Goal: Task Accomplishment & Management: Manage account settings

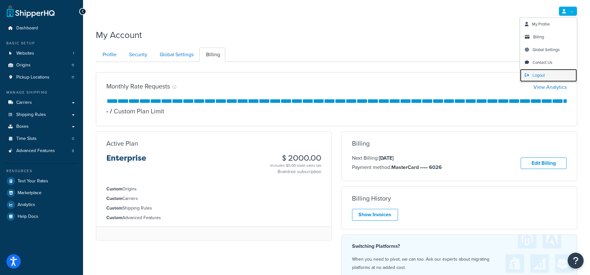
click at [553, 72] on link "Logout" at bounding box center [548, 75] width 57 height 13
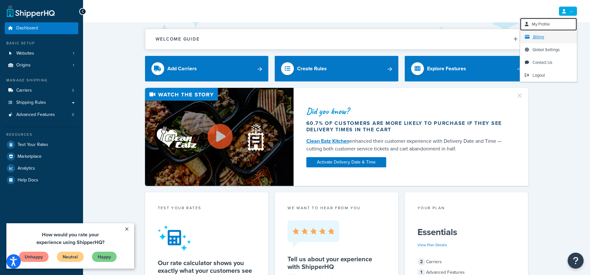
click at [549, 30] on link "My Profile" at bounding box center [548, 24] width 57 height 13
click at [546, 36] on link "Billing" at bounding box center [548, 37] width 57 height 13
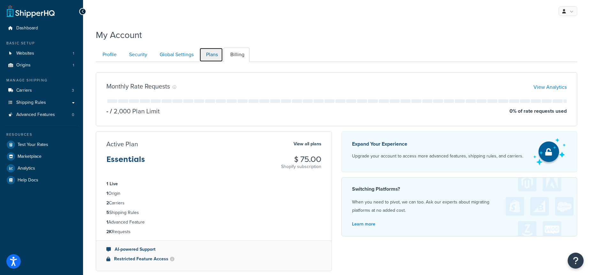
click at [214, 54] on link "Plans" at bounding box center [211, 55] width 24 height 14
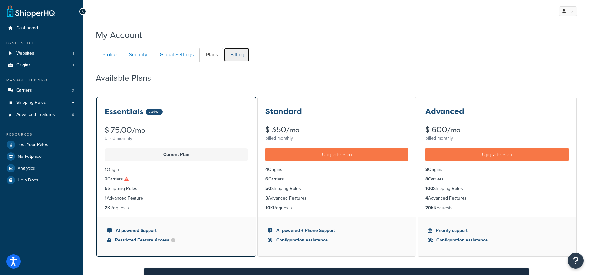
click at [239, 53] on link "Billing" at bounding box center [237, 55] width 26 height 14
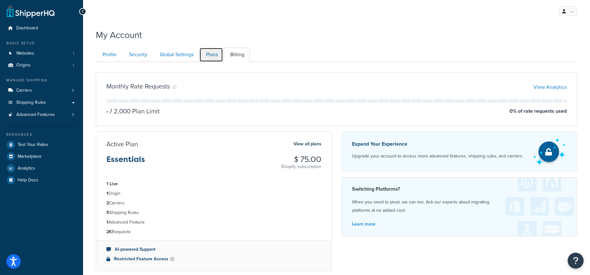
click at [216, 54] on link "Plans" at bounding box center [211, 55] width 24 height 14
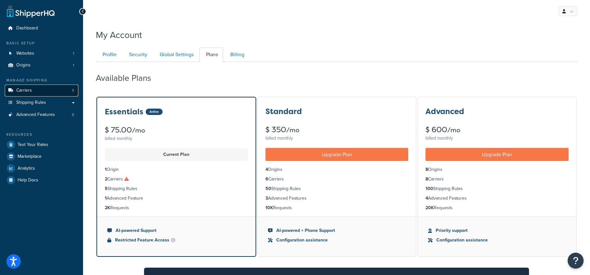
click at [36, 88] on link "Carriers 3" at bounding box center [42, 91] width 74 height 12
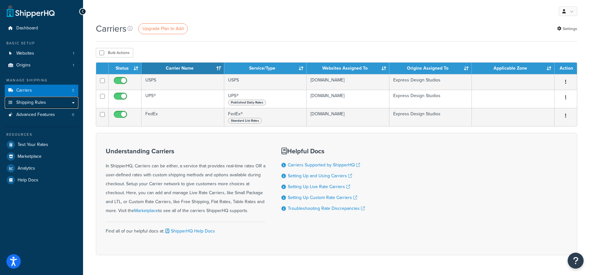
drag, startPoint x: 66, startPoint y: 102, endPoint x: 80, endPoint y: 100, distance: 13.9
click at [66, 102] on link "Shipping Rules" at bounding box center [42, 103] width 74 height 12
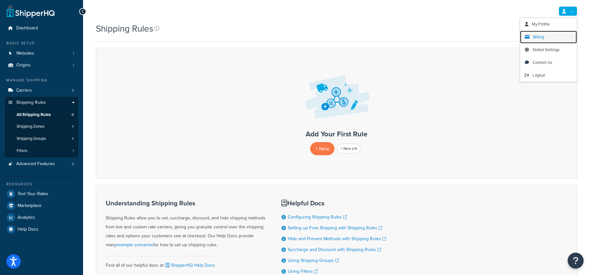
click at [542, 37] on span "Billing" at bounding box center [538, 37] width 11 height 6
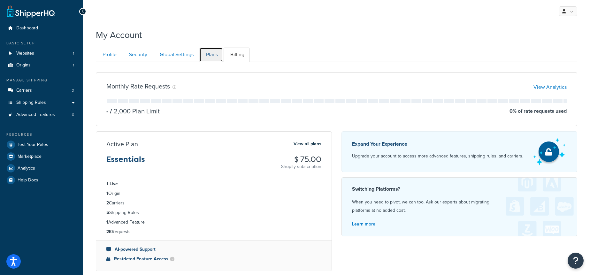
drag, startPoint x: 211, startPoint y: 55, endPoint x: 216, endPoint y: 54, distance: 5.8
click at [211, 55] on link "Plans" at bounding box center [211, 55] width 24 height 14
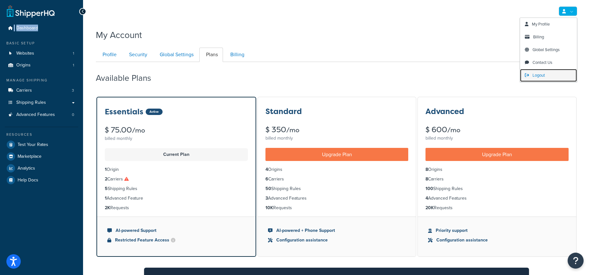
click at [542, 76] on span "Logout" at bounding box center [539, 75] width 12 height 6
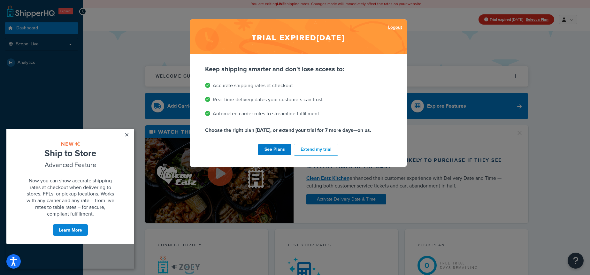
click at [397, 28] on link "Logout" at bounding box center [395, 27] width 14 height 9
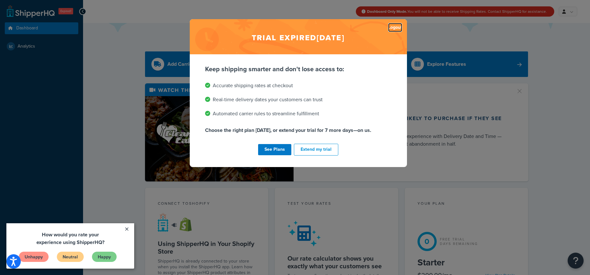
click at [392, 28] on link "Logout" at bounding box center [395, 27] width 14 height 9
click at [398, 27] on link "Logout" at bounding box center [395, 27] width 14 height 9
click at [391, 28] on link "Logout" at bounding box center [395, 27] width 14 height 9
click at [391, 29] on link "Logout" at bounding box center [395, 27] width 14 height 9
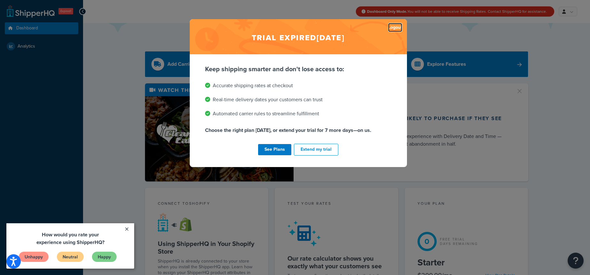
click at [391, 29] on link "Logout" at bounding box center [395, 27] width 14 height 9
click at [381, 33] on div "Trial expired Sep 20, 2024 Logout" at bounding box center [298, 36] width 217 height 35
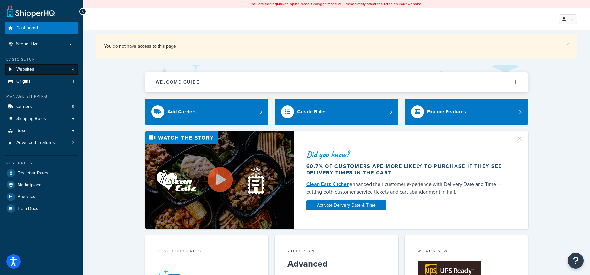
click at [67, 70] on link "Websites 4" at bounding box center [42, 70] width 74 height 12
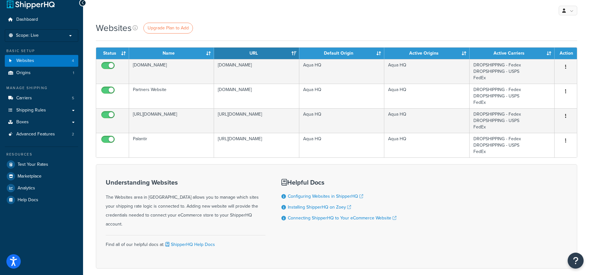
scroll to position [8, 0]
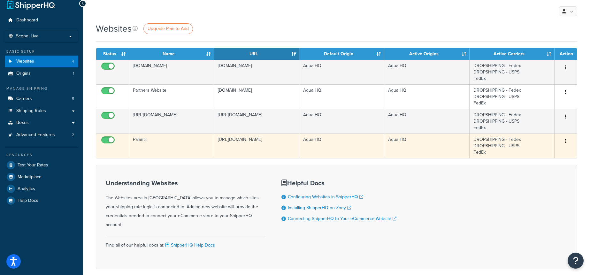
click at [266, 156] on td "[URL][DOMAIN_NAME]" at bounding box center [256, 146] width 85 height 25
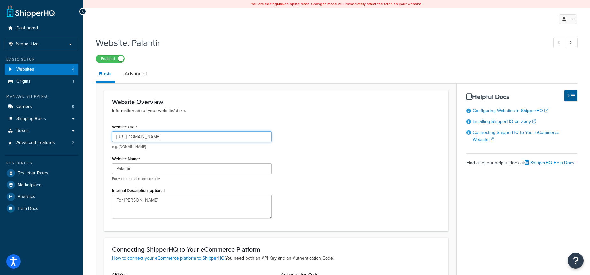
click at [193, 137] on input "[URL][DOMAIN_NAME]" at bounding box center [191, 136] width 159 height 11
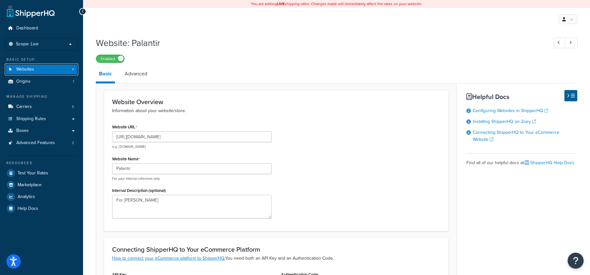
click at [45, 70] on link "Websites 4" at bounding box center [42, 70] width 74 height 12
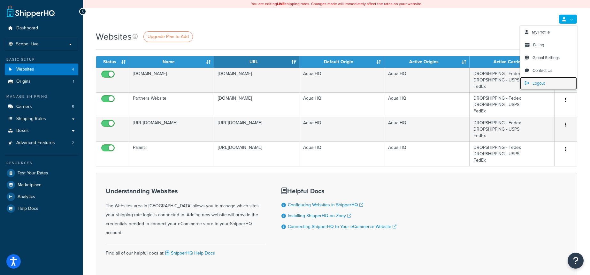
click at [535, 85] on span "Logout" at bounding box center [539, 83] width 12 height 6
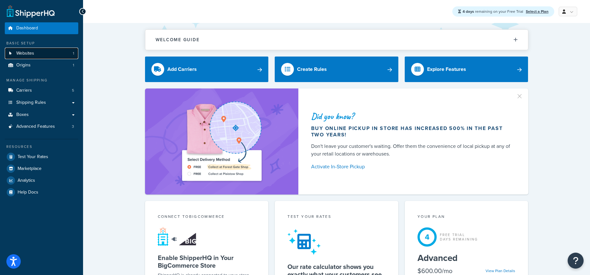
click at [54, 54] on link "Websites 1" at bounding box center [42, 54] width 74 height 12
